Goal: Task Accomplishment & Management: Manage account settings

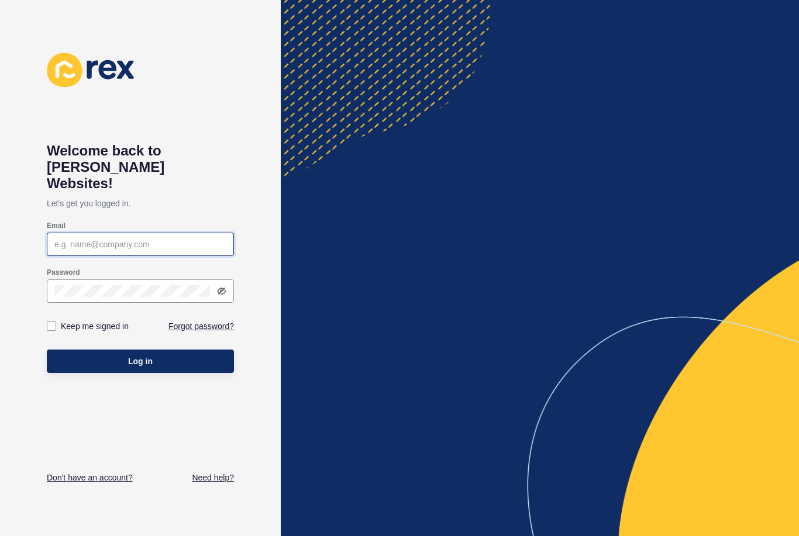
click at [92, 239] on input "Email" at bounding box center [140, 245] width 172 height 12
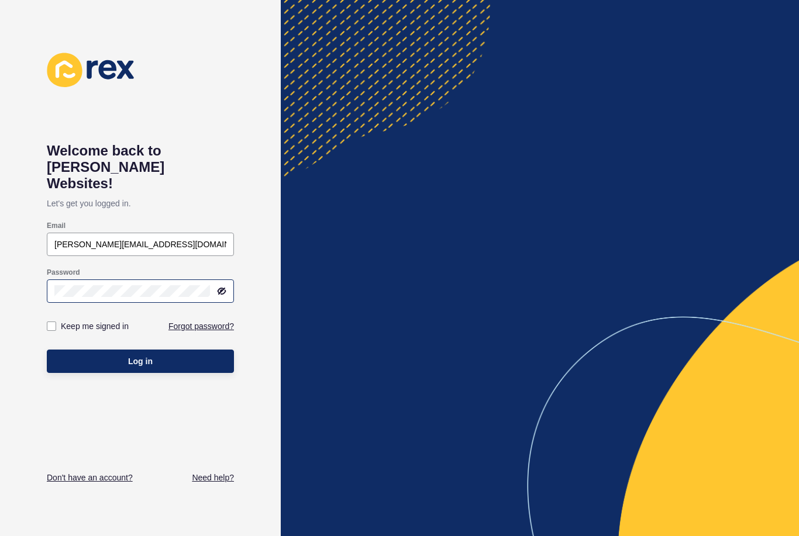
click at [220, 288] on icon at bounding box center [221, 290] width 6 height 5
click at [195, 350] on button "Log in" at bounding box center [140, 361] width 187 height 23
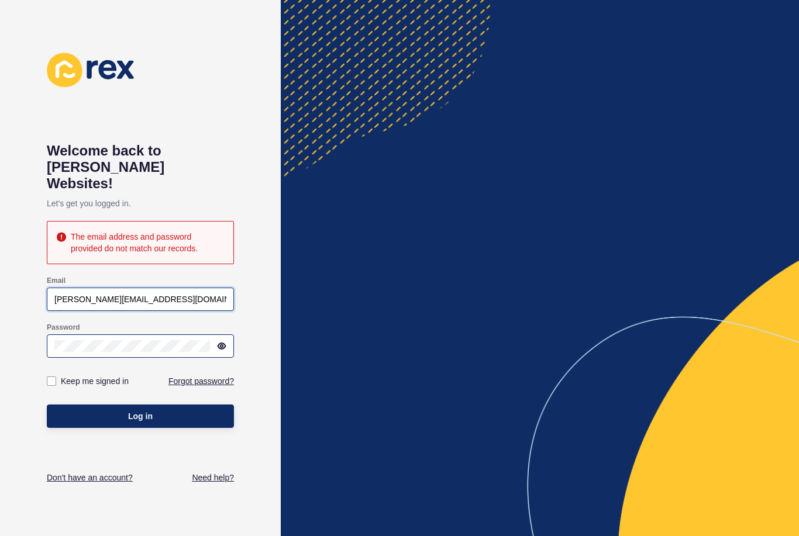
click at [66, 293] on input "[PERSON_NAME][EMAIL_ADDRESS][DOMAIN_NAME]" at bounding box center [140, 299] width 172 height 12
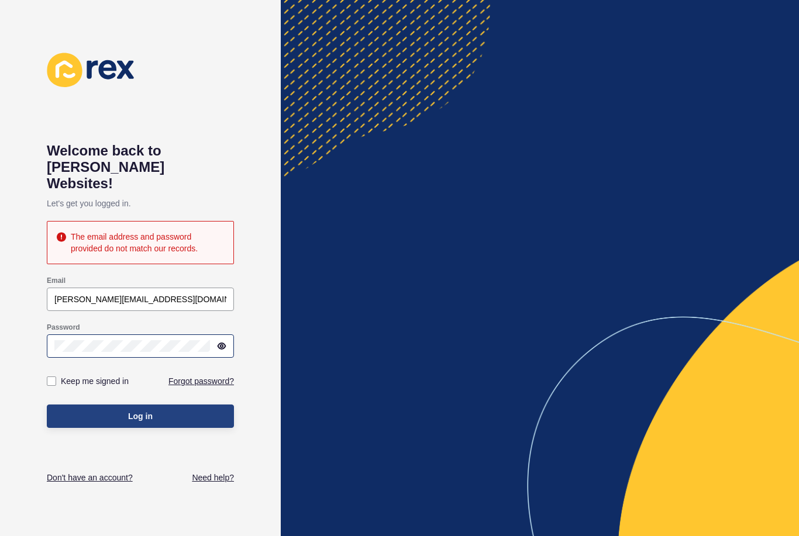
click at [109, 405] on button "Log in" at bounding box center [140, 416] width 187 height 23
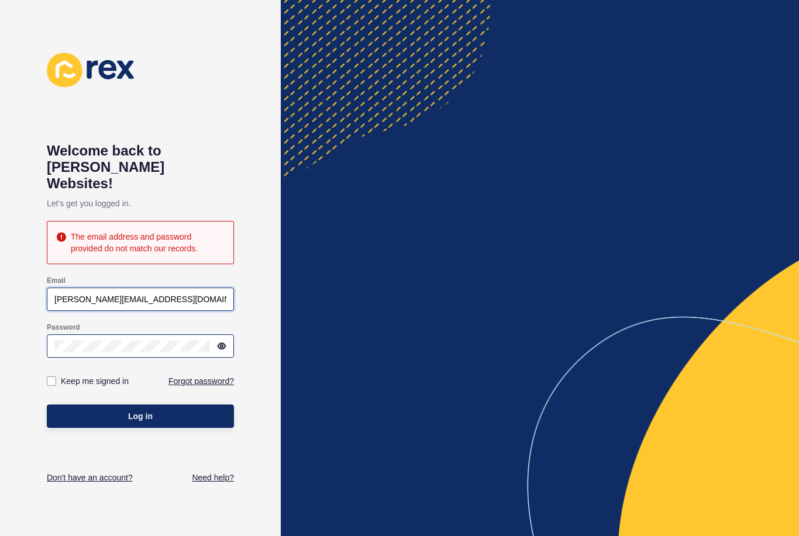
click at [172, 293] on input "[PERSON_NAME][EMAIL_ADDRESS][DOMAIN_NAME]" at bounding box center [140, 299] width 172 height 12
type input "J"
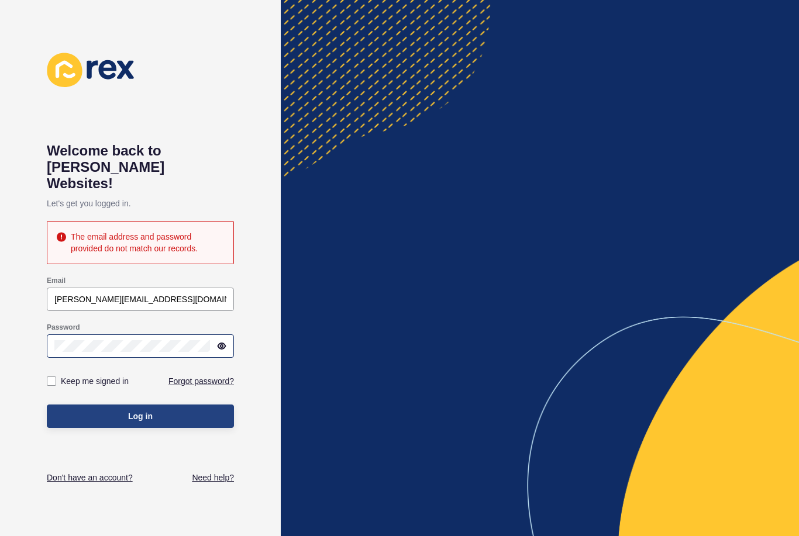
click at [114, 405] on button "Log in" at bounding box center [140, 416] width 187 height 23
click at [168, 276] on div "Email" at bounding box center [140, 280] width 187 height 9
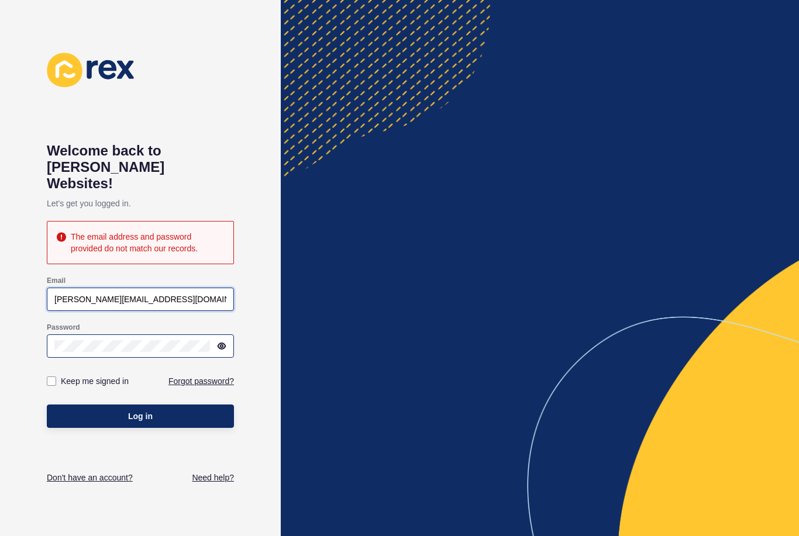
click at [188, 293] on input "[PERSON_NAME][EMAIL_ADDRESS][DOMAIN_NAME]" at bounding box center [140, 299] width 172 height 12
type input "J"
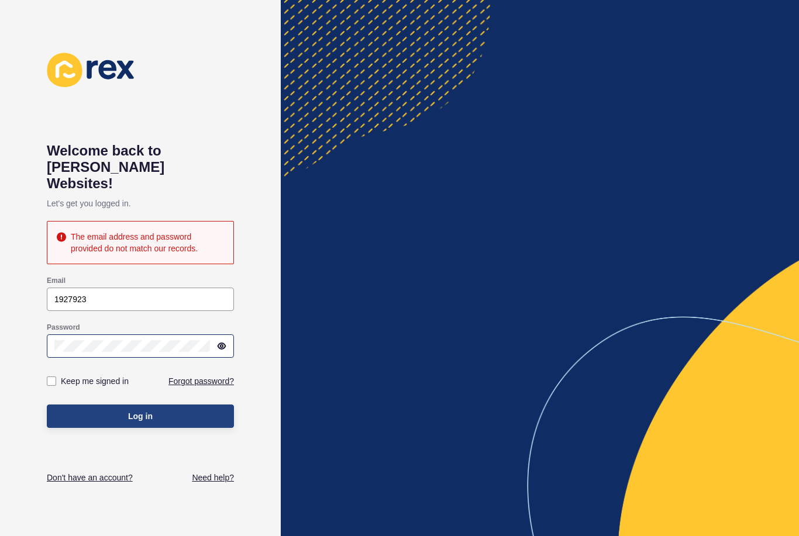
click at [173, 405] on button "Log in" at bounding box center [140, 416] width 187 height 23
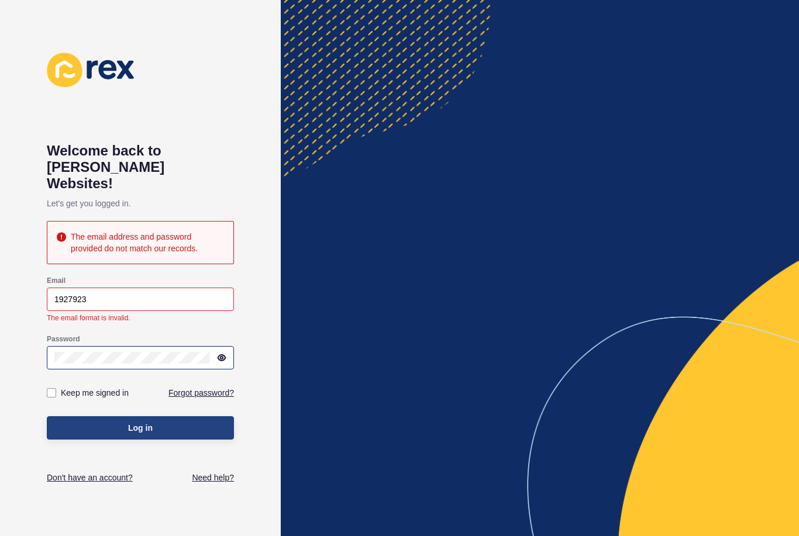
click at [179, 416] on button "Log in" at bounding box center [140, 427] width 187 height 23
type input "[EMAIL_ADDRESS][DOMAIN_NAME]"
click at [196, 416] on button "Log in" at bounding box center [140, 427] width 187 height 23
